Goal: Register for event/course

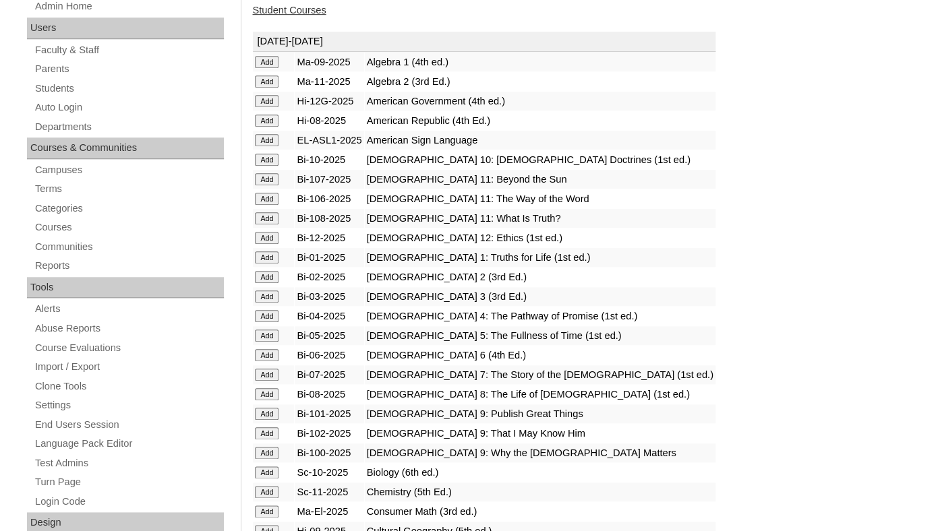
scroll to position [268, 0]
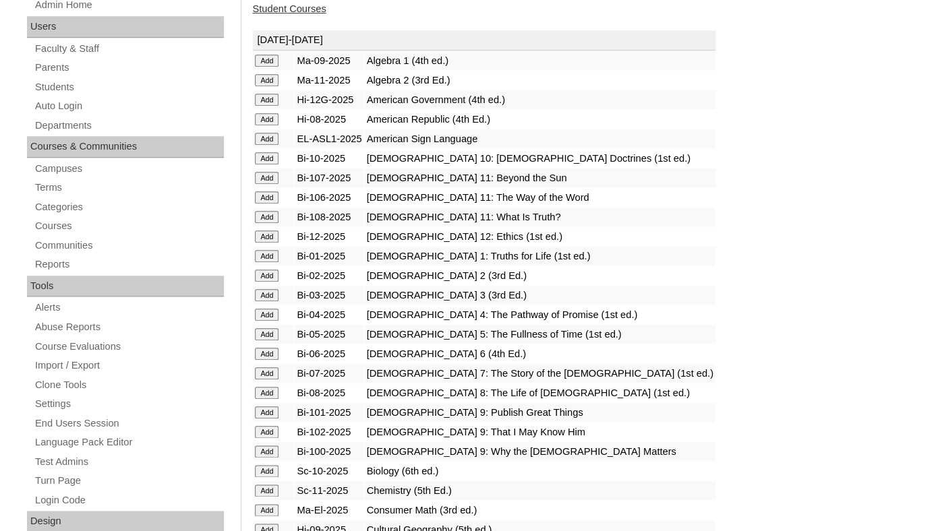
click at [270, 67] on input "Add" at bounding box center [267, 61] width 24 height 12
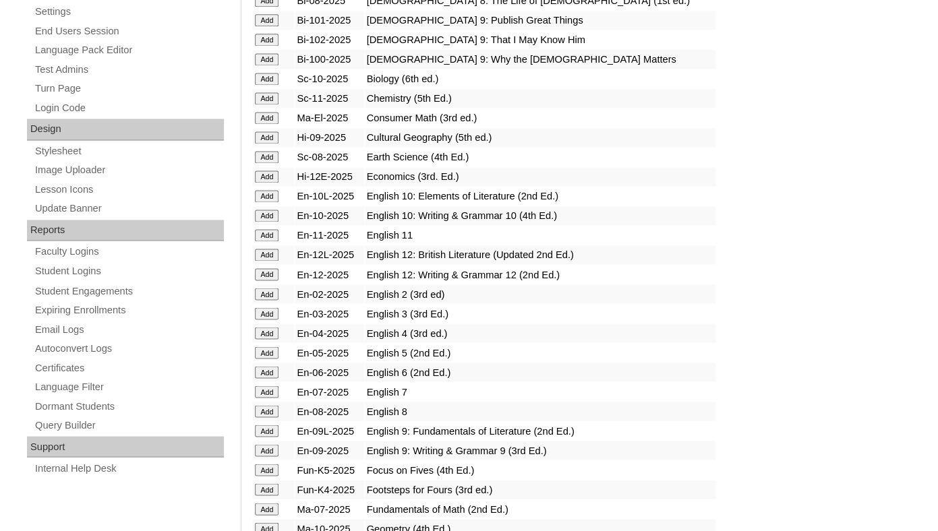
scroll to position [684, 0]
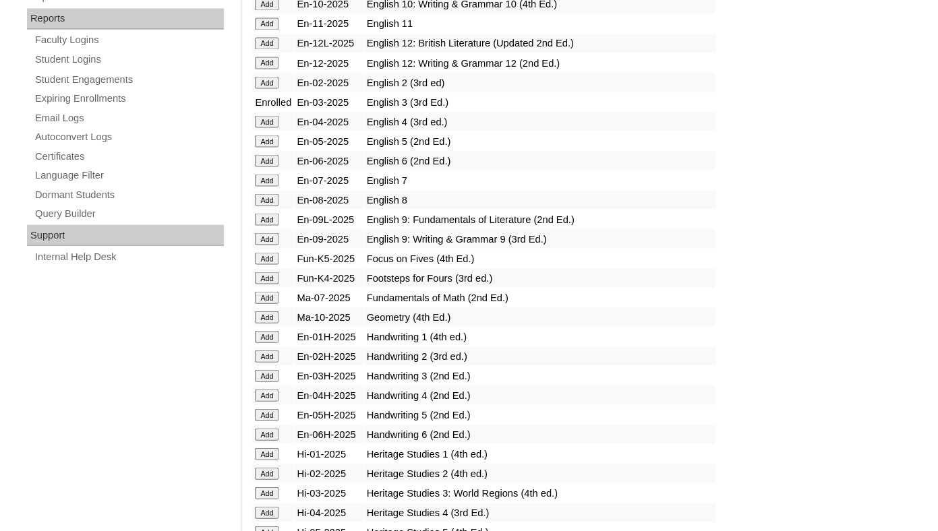
scroll to position [925, 0]
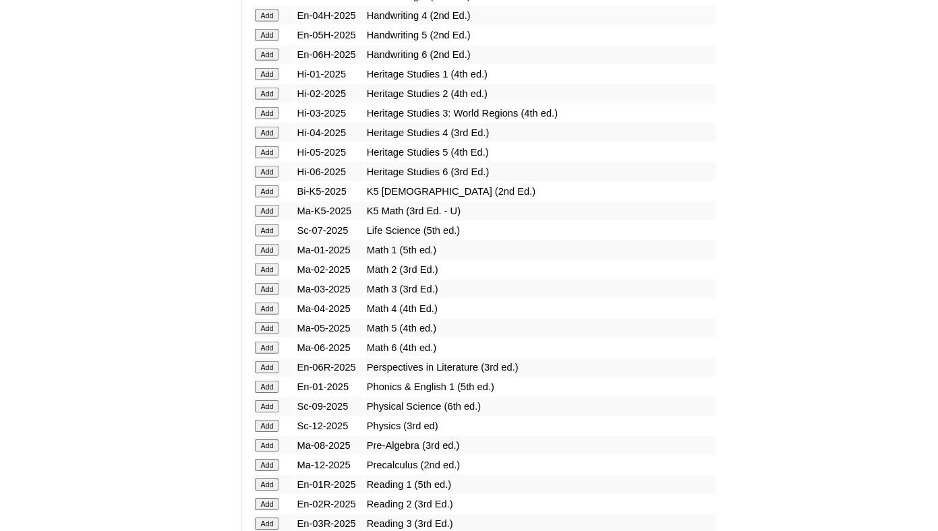
scroll to position [1262, 0]
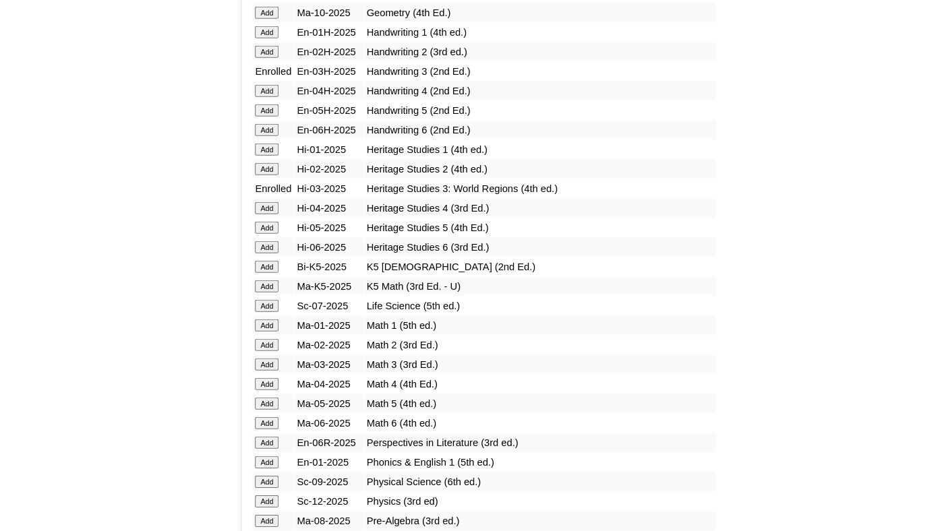
scroll to position [1204, 0]
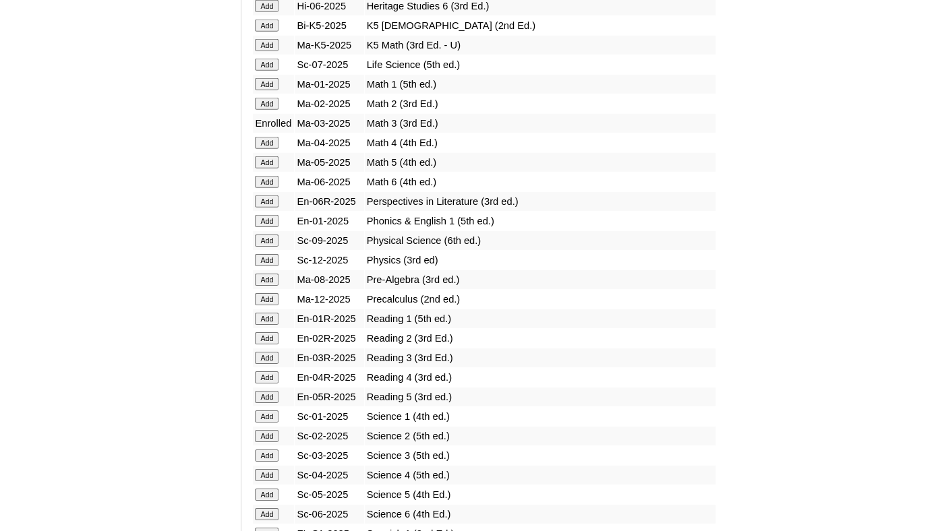
scroll to position [1425, 0]
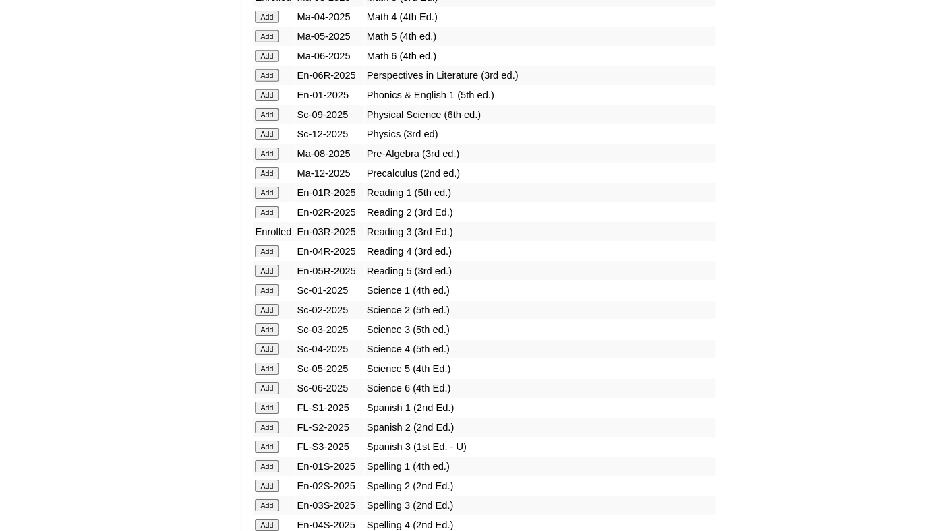
scroll to position [1571, 0]
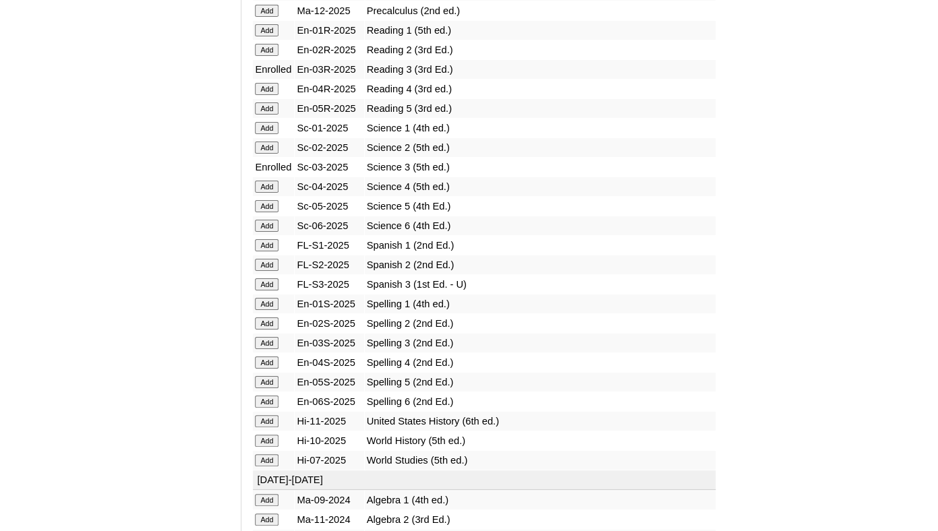
scroll to position [1721, 0]
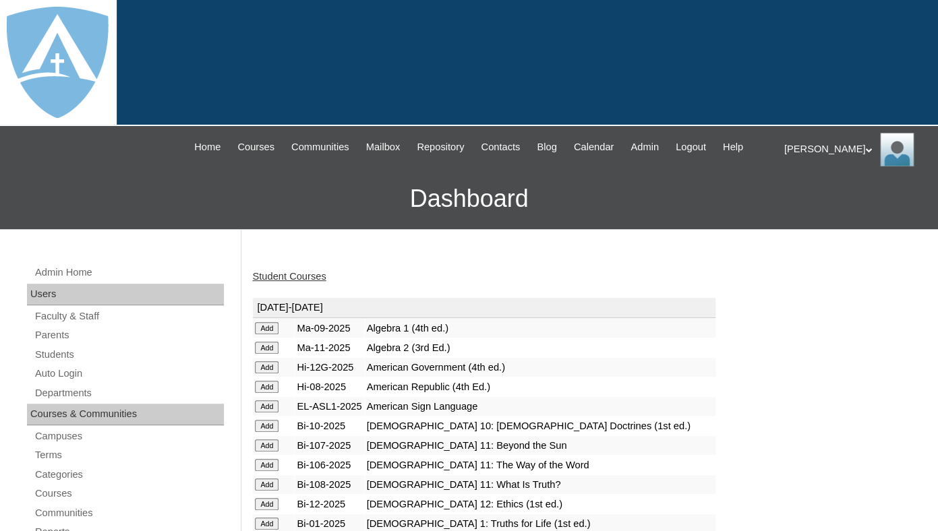
click at [283, 282] on link "Student Courses" at bounding box center [288, 276] width 73 height 11
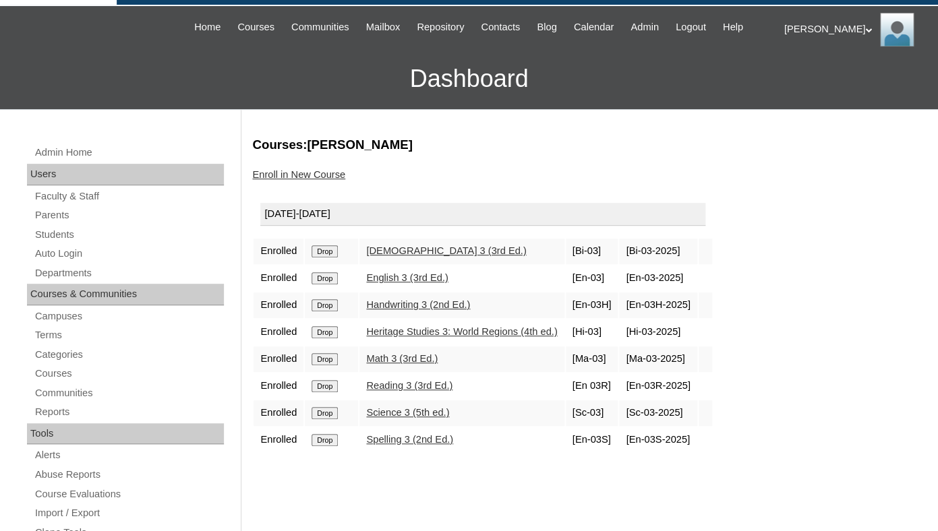
scroll to position [144, 0]
